Goal: Transaction & Acquisition: Purchase product/service

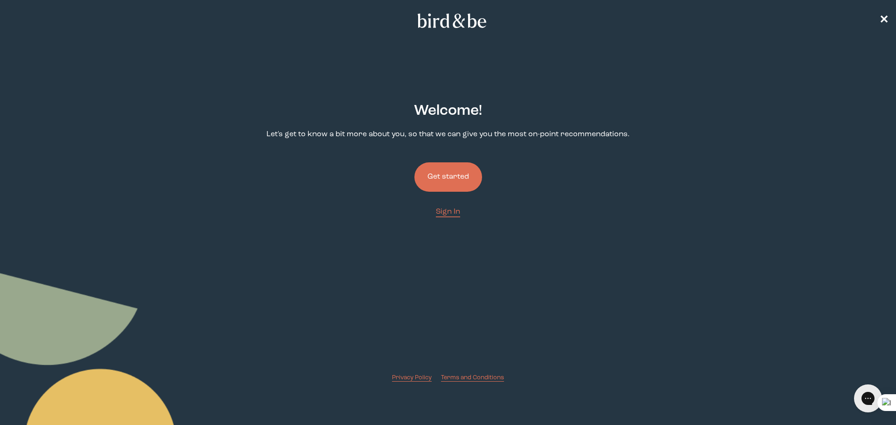
click at [468, 181] on button "Get started" at bounding box center [448, 176] width 68 height 29
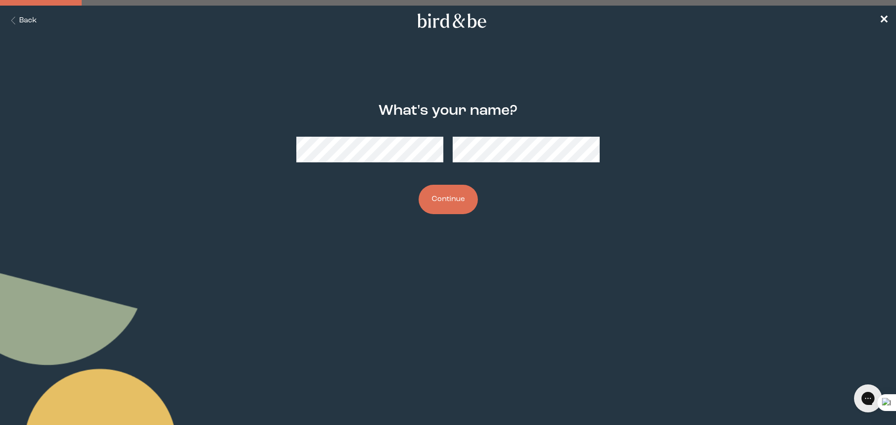
click at [26, 21] on button "Back" at bounding box center [21, 20] width 29 height 11
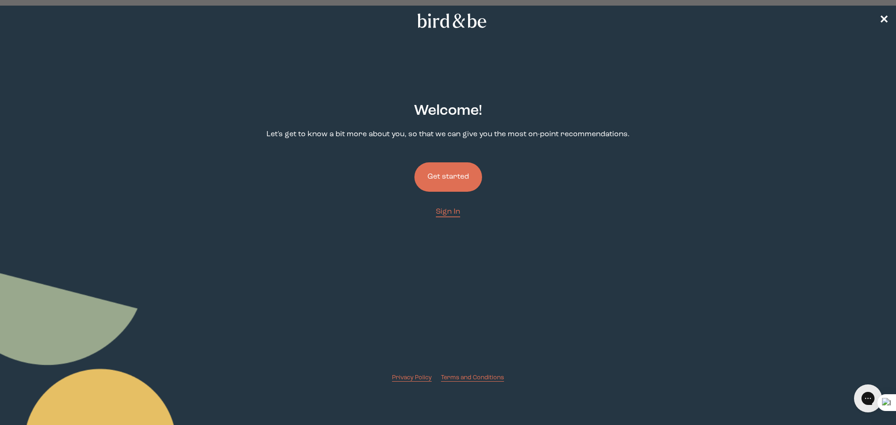
click at [446, 204] on link "Get started" at bounding box center [448, 176] width 68 height 59
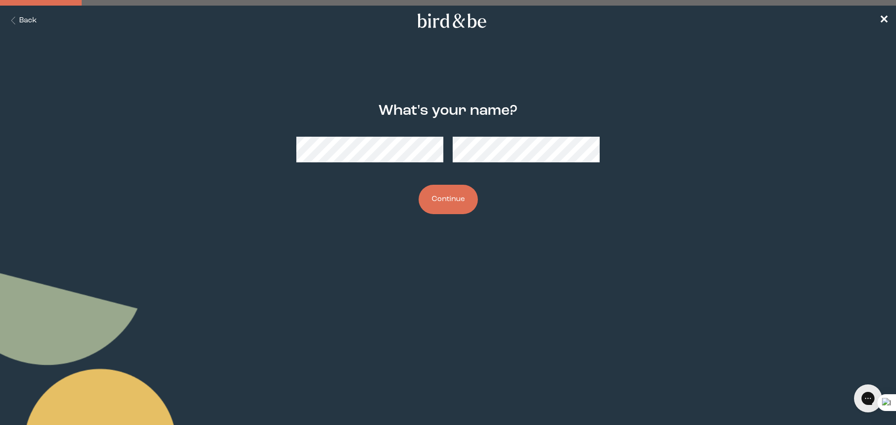
drag, startPoint x: 420, startPoint y: 165, endPoint x: 413, endPoint y: 162, distance: 7.5
click at [420, 165] on div at bounding box center [447, 149] width 303 height 41
click at [421, 190] on button "Continue" at bounding box center [447, 199] width 59 height 29
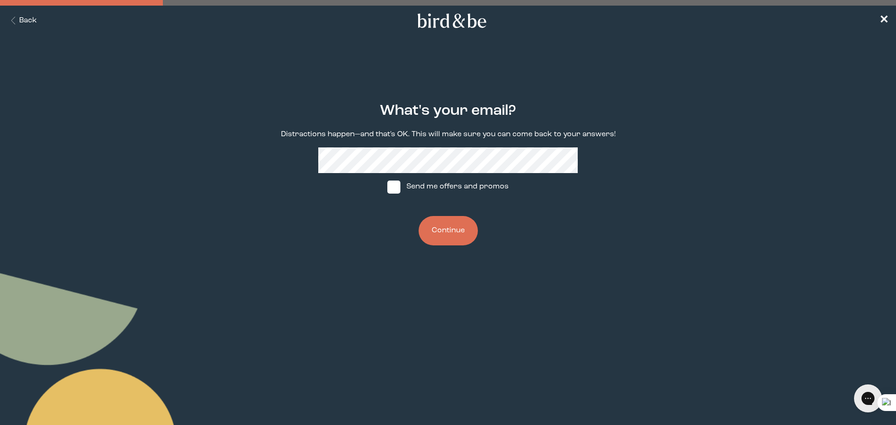
drag, startPoint x: 386, startPoint y: 187, endPoint x: 391, endPoint y: 186, distance: 4.8
click at [391, 186] on label "Send me offers and promos" at bounding box center [447, 187] width 139 height 28
click at [387, 187] on input "Send me offers and promos" at bounding box center [387, 187] width 0 height 0
checkbox input "true"
click at [461, 228] on button "Continue" at bounding box center [447, 230] width 59 height 29
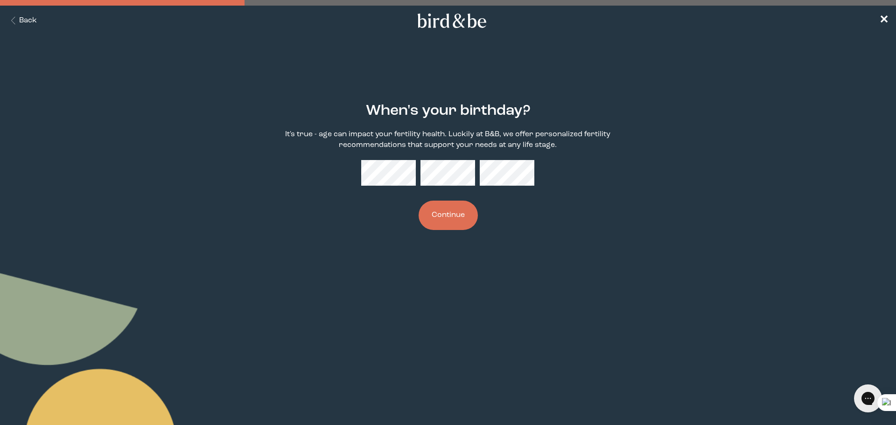
drag, startPoint x: 438, startPoint y: 211, endPoint x: 553, endPoint y: 234, distance: 117.0
click at [439, 211] on button "Continue" at bounding box center [447, 215] width 59 height 29
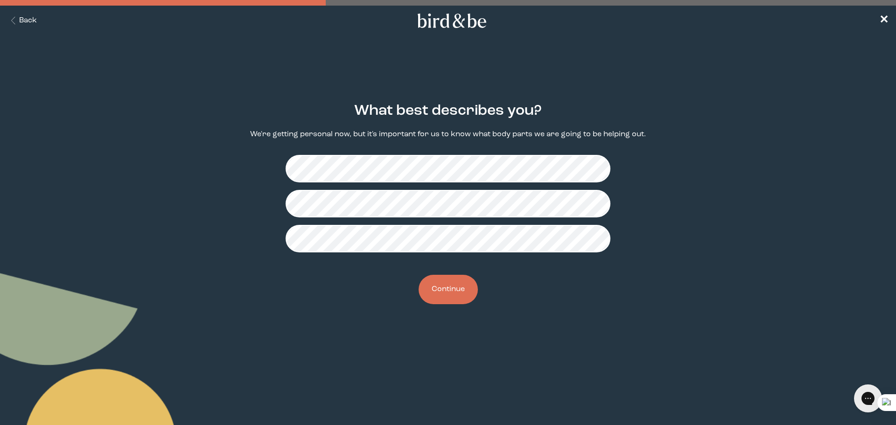
click at [461, 293] on button "Continue" at bounding box center [447, 289] width 59 height 29
click at [425, 303] on div "Do you have a partner? If you have a partner, we might have support for both of…" at bounding box center [447, 203] width 433 height 231
click at [467, 293] on button "Continue" at bounding box center [447, 289] width 59 height 29
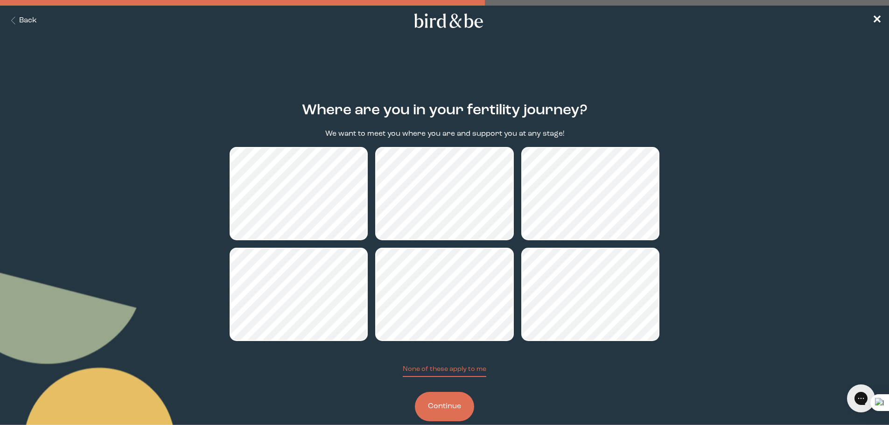
drag, startPoint x: 461, startPoint y: 400, endPoint x: 510, endPoint y: 393, distance: 49.9
click at [461, 399] on button "Continue" at bounding box center [444, 406] width 59 height 29
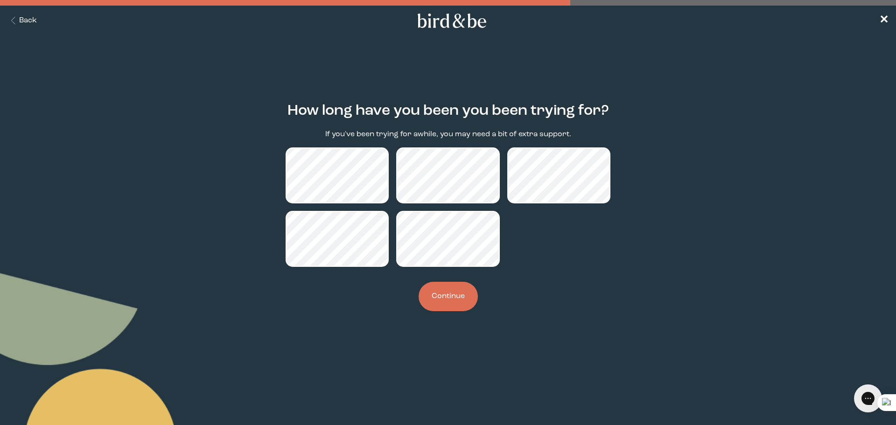
click at [451, 294] on button "Continue" at bounding box center [447, 296] width 59 height 29
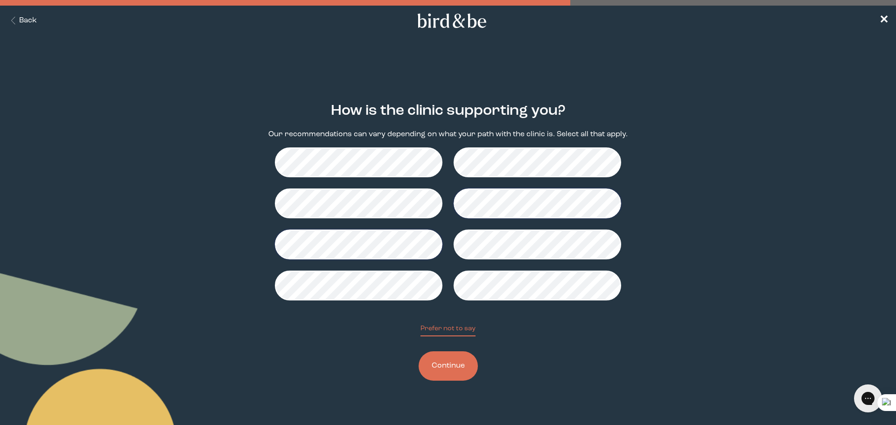
click at [463, 354] on button "Continue" at bounding box center [447, 365] width 59 height 29
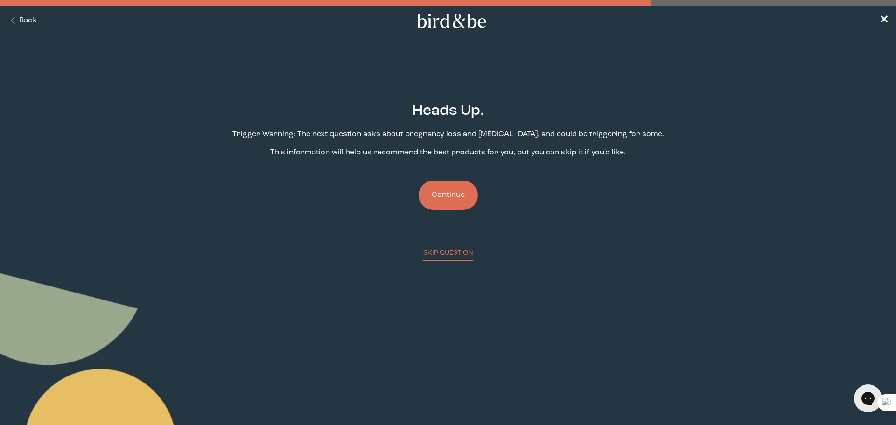
click at [455, 195] on button "Continue" at bounding box center [447, 195] width 59 height 29
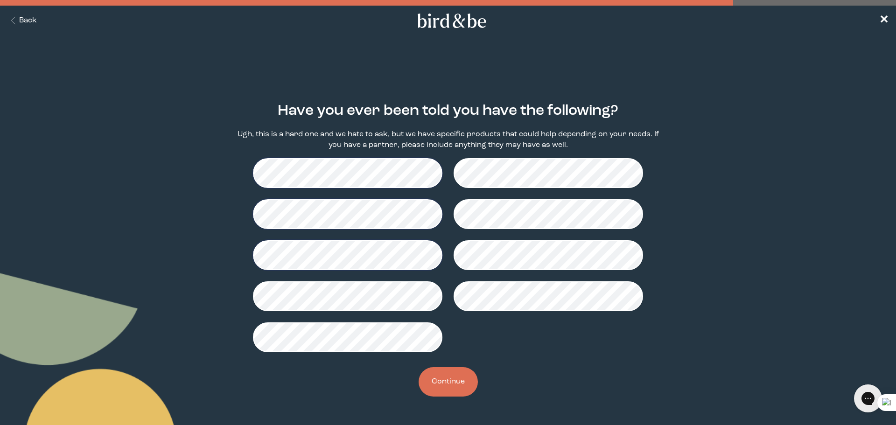
click at [469, 378] on button "Continue" at bounding box center [447, 381] width 59 height 29
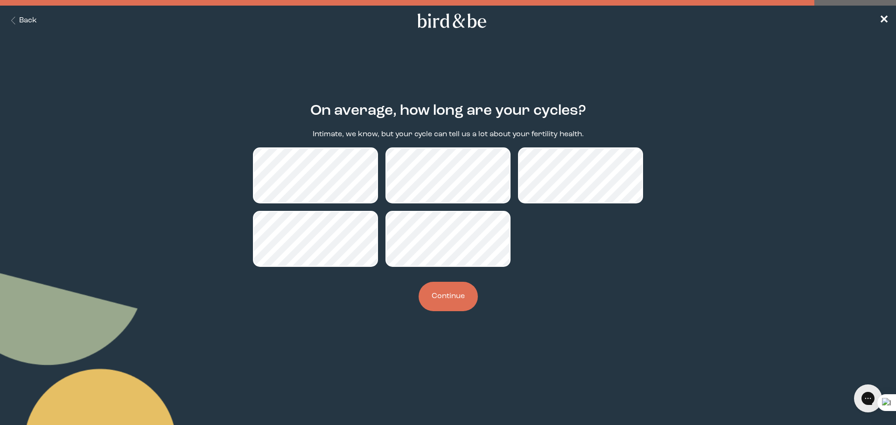
click at [456, 302] on button "Continue" at bounding box center [447, 296] width 59 height 29
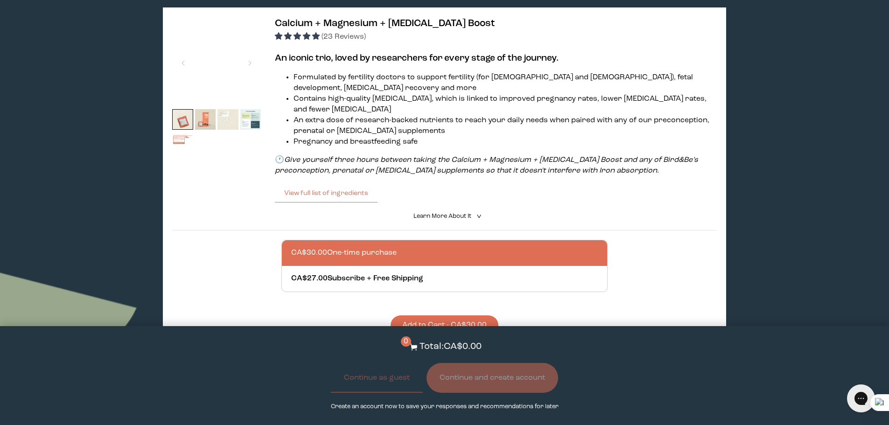
scroll to position [866, 0]
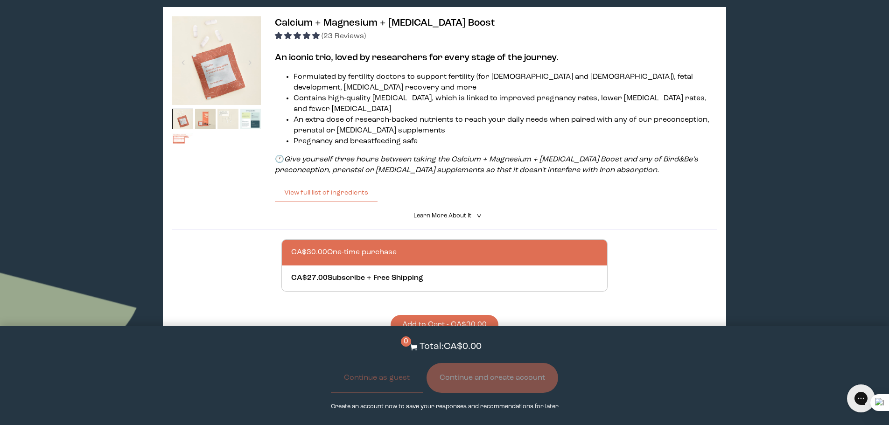
click at [451, 213] on span "Learn More About it" at bounding box center [442, 216] width 58 height 6
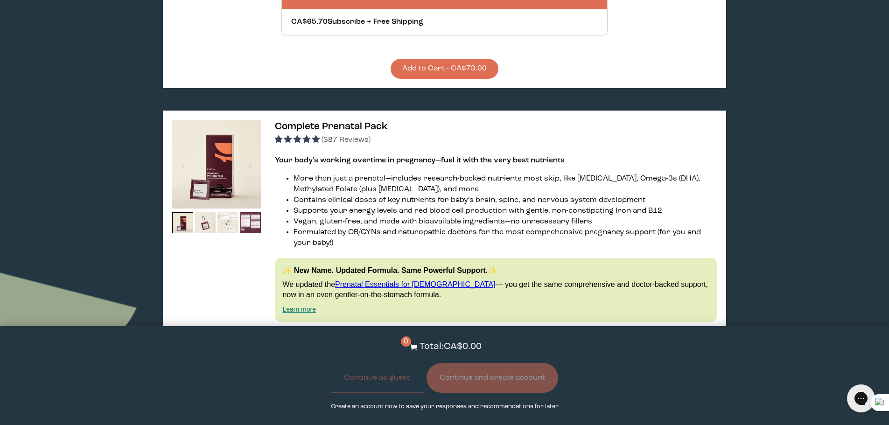
scroll to position [1706, 0]
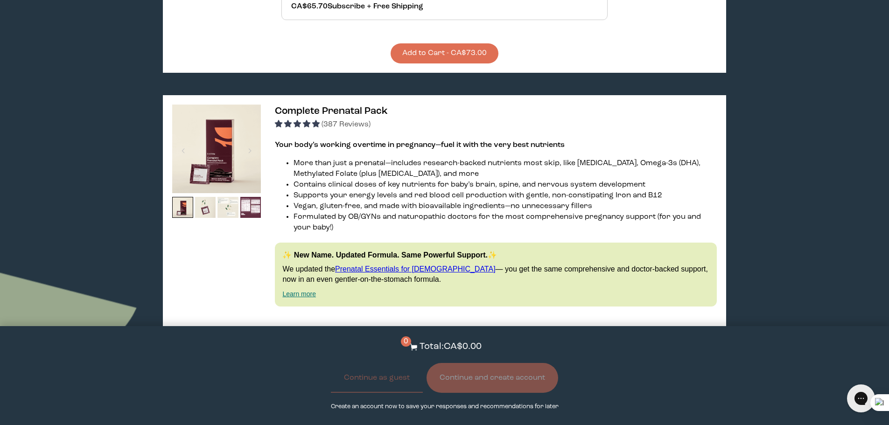
click at [457, 327] on span "Learn More About it" at bounding box center [442, 330] width 58 height 6
click at [446, 325] on summary "View Less <" at bounding box center [444, 329] width 33 height 9
click at [450, 327] on span "Learn More About it" at bounding box center [442, 330] width 58 height 6
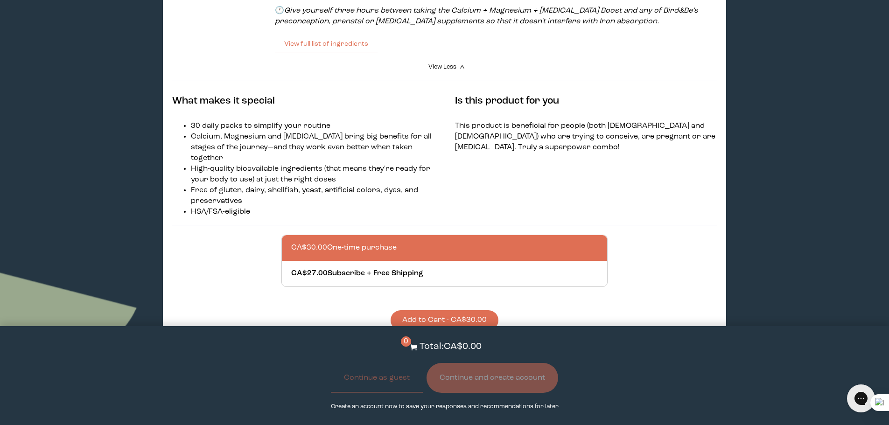
scroll to position [1026, 0]
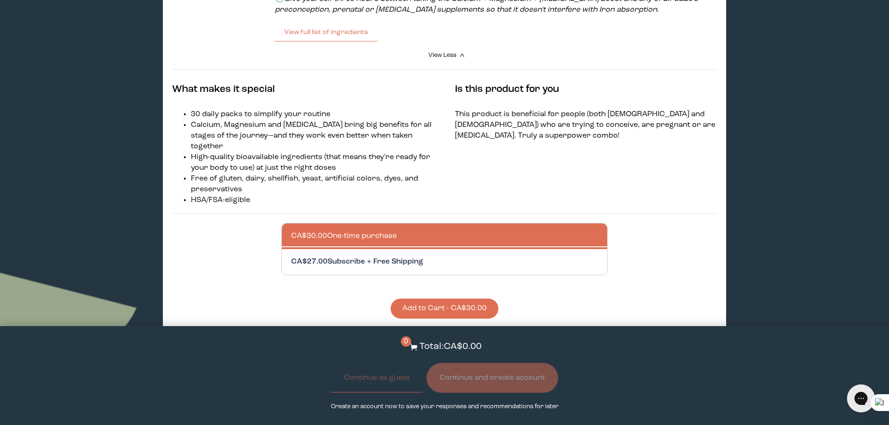
click at [419, 249] on div at bounding box center [454, 262] width 326 height 26
click at [291, 256] on input "CA$27.00 Subscribe + Free Shipping" at bounding box center [291, 256] width 0 height 0
radio input "true"
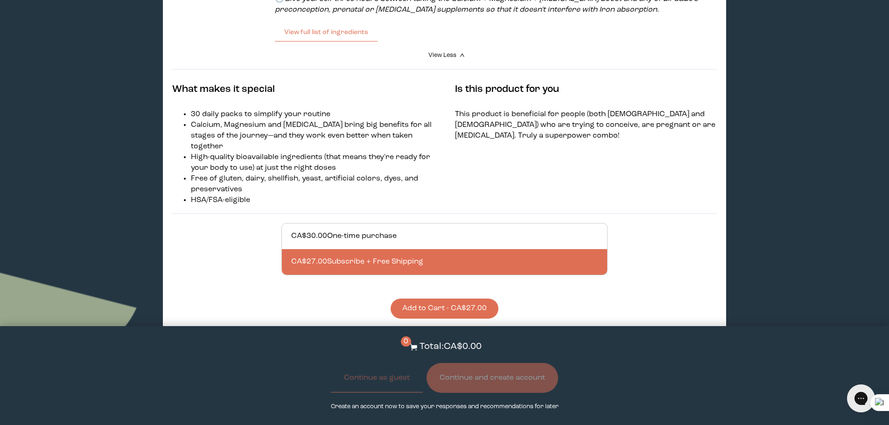
click at [458, 299] on button "Add to Cart - CA$27.00" at bounding box center [444, 309] width 108 height 20
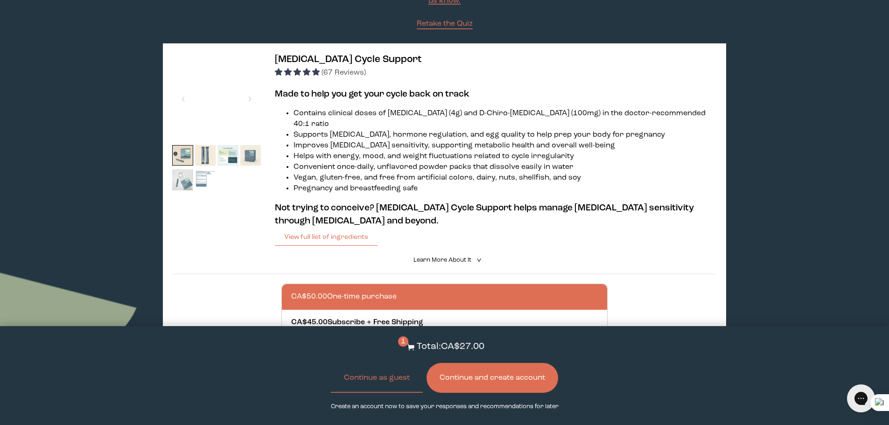
scroll to position [0, 0]
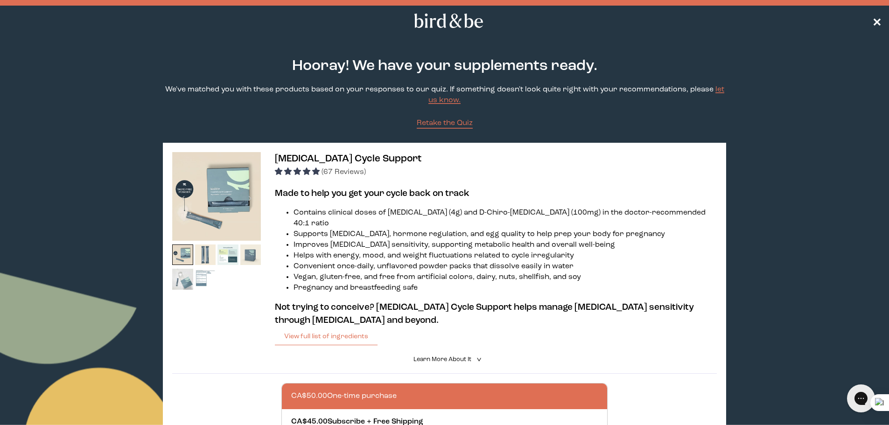
click at [877, 22] on span "✕" at bounding box center [876, 20] width 9 height 11
